Goal: Task Accomplishment & Management: Manage account settings

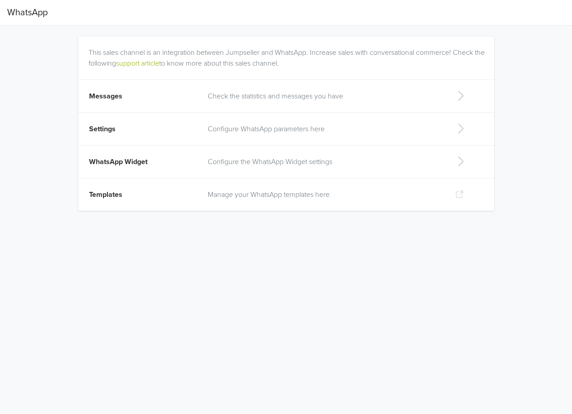
click at [227, 162] on p "Configure the WhatsApp Widget settings" at bounding box center [324, 161] width 233 height 11
select select "rb"
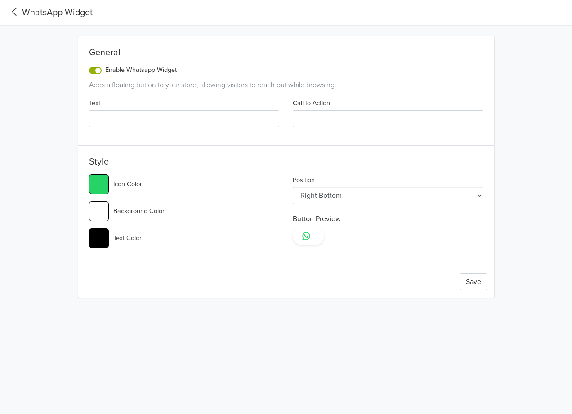
type input "Contact Us"
type input "#e5ff24"
type input "#ff00d0"
type input "#dcff2e"
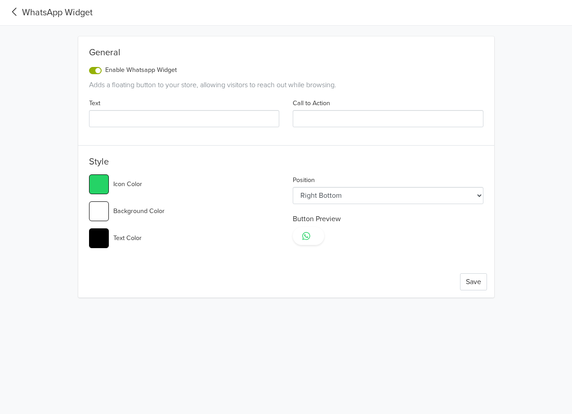
select select "lb"
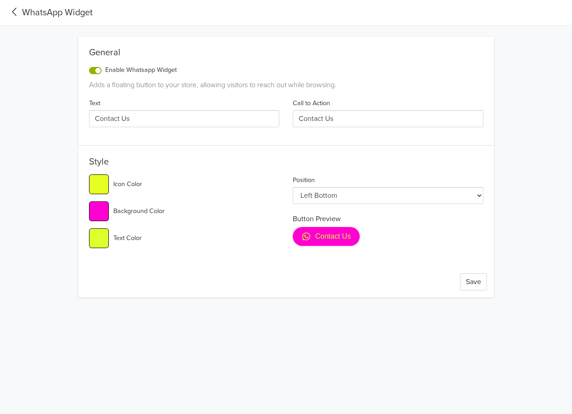
click at [308, 192] on select "Left Top Left Center Left Bottom Right Top Right Center Right Bottom" at bounding box center [388, 195] width 191 height 17
click at [510, 115] on div "General Enable Whatsapp Widget Adds a floating button to your store, allowing v…" at bounding box center [285, 162] width 499 height 272
click at [160, 121] on input "Contact Us" at bounding box center [184, 118] width 191 height 17
click at [277, 45] on div "General Enable Whatsapp Widget Adds a floating button to your store, allowing v…" at bounding box center [286, 166] width 416 height 261
click at [475, 289] on button "Save" at bounding box center [473, 281] width 27 height 17
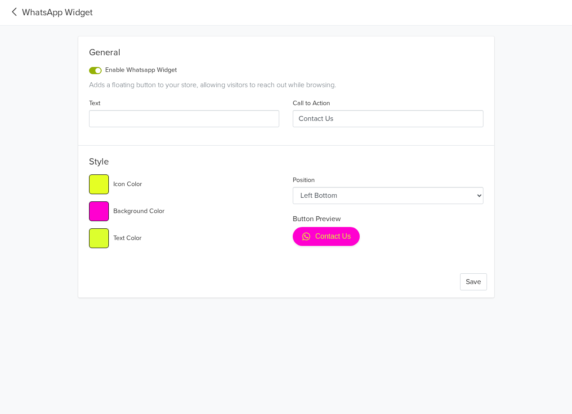
click at [173, 115] on input "Text" at bounding box center [184, 118] width 191 height 17
click at [310, 118] on input "Contact Us" at bounding box center [388, 118] width 191 height 17
click at [472, 281] on button "Save" at bounding box center [473, 281] width 27 height 17
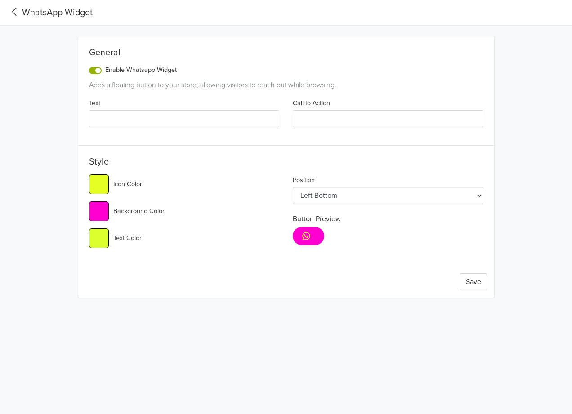
click at [333, 117] on input "Call to Action" at bounding box center [388, 118] width 191 height 17
type input "Contact Us"
click at [217, 120] on input "Text" at bounding box center [184, 118] width 191 height 17
type input "Contact Us"
click at [469, 286] on button "Save" at bounding box center [473, 281] width 27 height 17
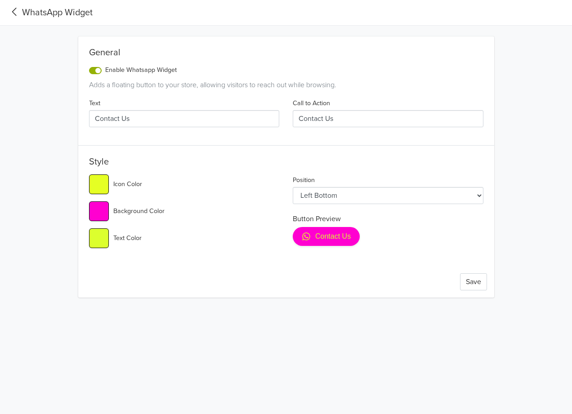
drag, startPoint x: 344, startPoint y: 119, endPoint x: 277, endPoint y: 120, distance: 66.6
click at [277, 120] on div "Text Contact Us Call to Action Contact Us" at bounding box center [286, 116] width 408 height 37
